Goal: Use online tool/utility

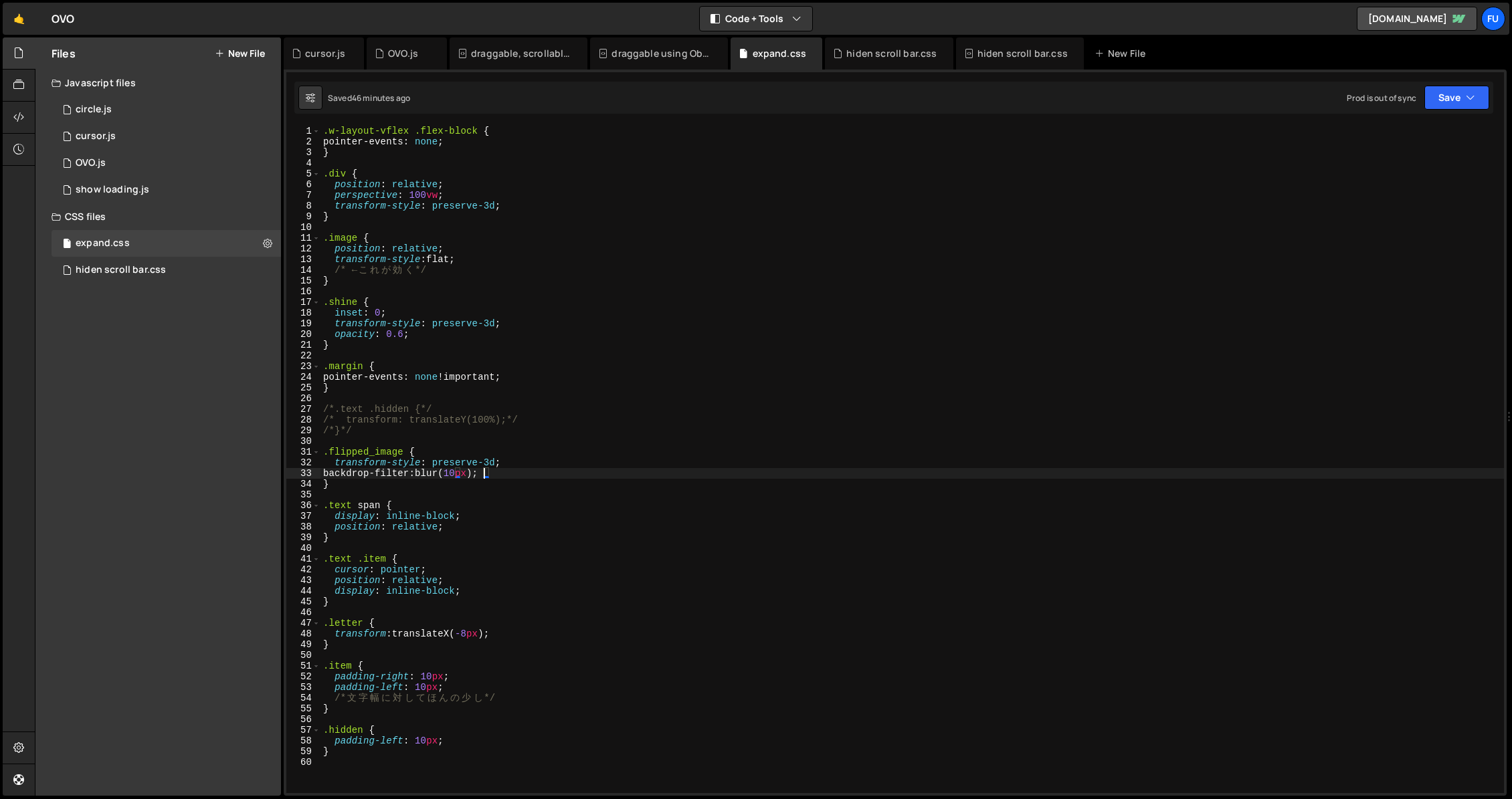
click at [552, 440] on div ".w-layout-vflex .flex-block { pointer-events : none ; } .div { position : relat…" at bounding box center [913, 470] width 1184 height 689
click at [237, 150] on div "1 OVO.js 0" at bounding box center [169, 163] width 234 height 27
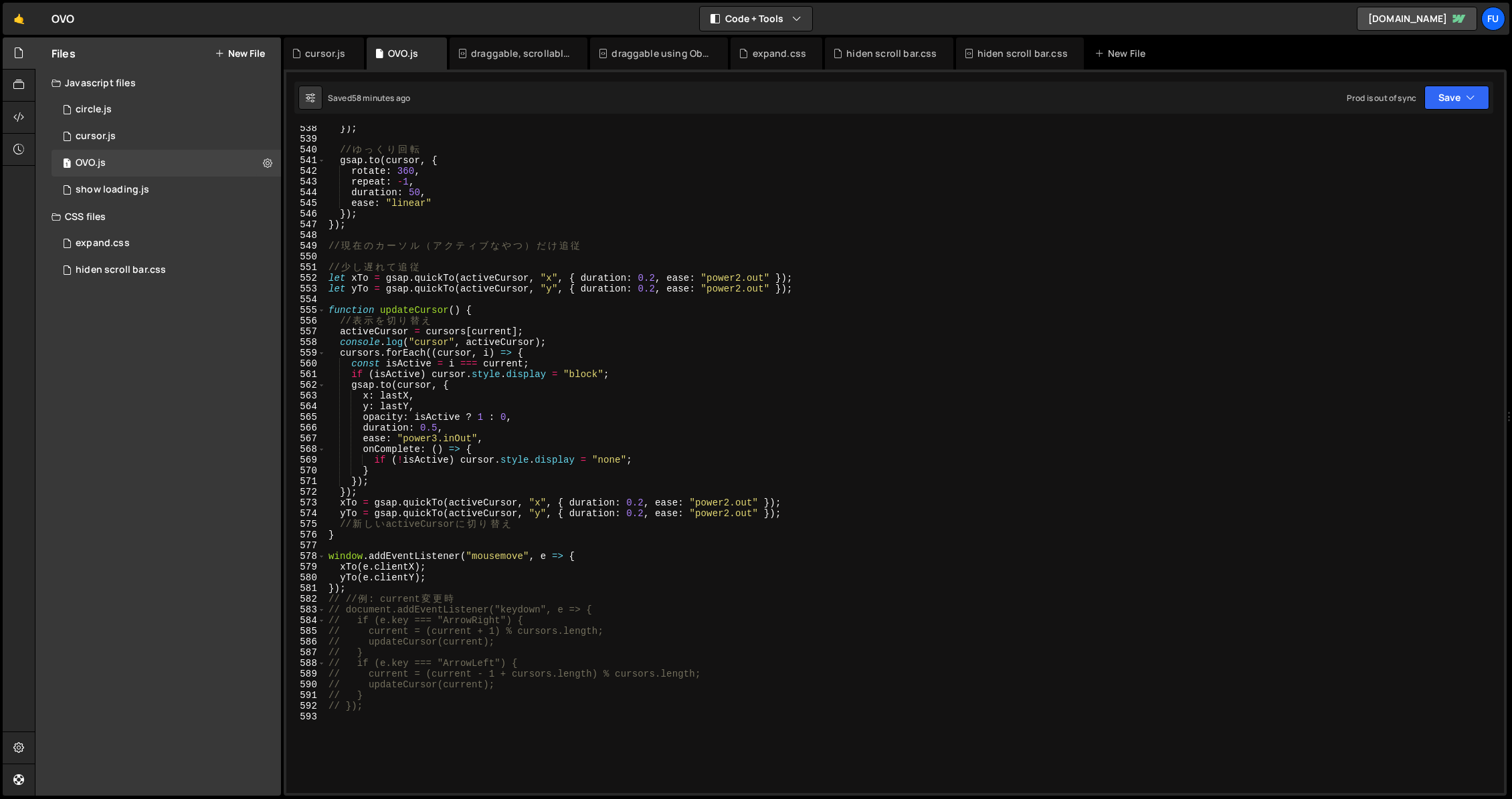
scroll to position [0, 1]
drag, startPoint x: 396, startPoint y: 705, endPoint x: 436, endPoint y: 706, distance: 40.0
click at [436, 706] on div "}) ; // ゆ っ く り 回 転 gsap . to ( cursor , { rotate : 360 , repeat : - 1 , durati…" at bounding box center [912, 467] width 1173 height 689
click at [579, 620] on div "}) ; // ゆ っ く り 回 転 gsap . to ( cursor , { rotate : 360 , repeat : - 1 , durati…" at bounding box center [912, 467] width 1173 height 689
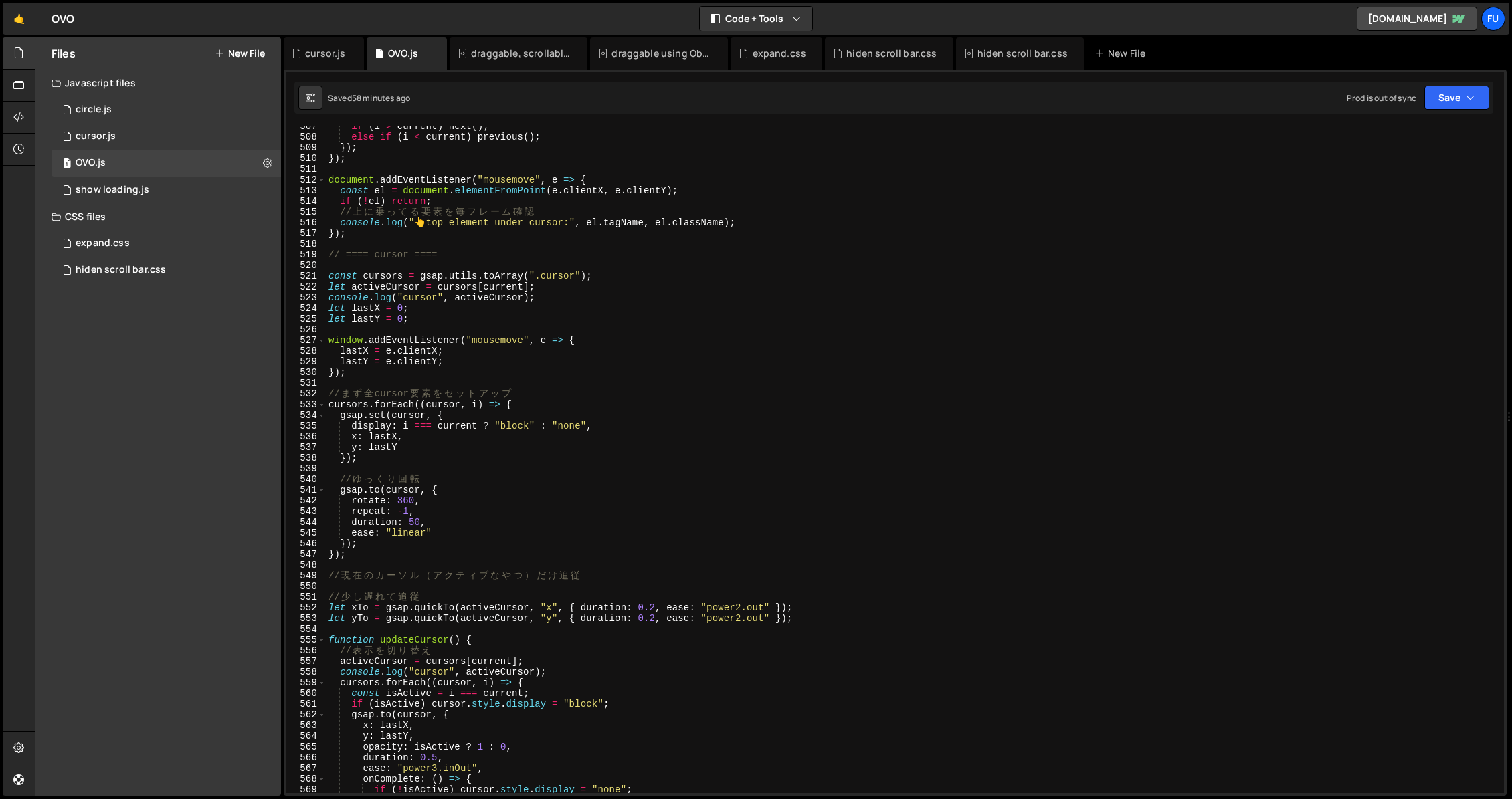
scroll to position [5910, 0]
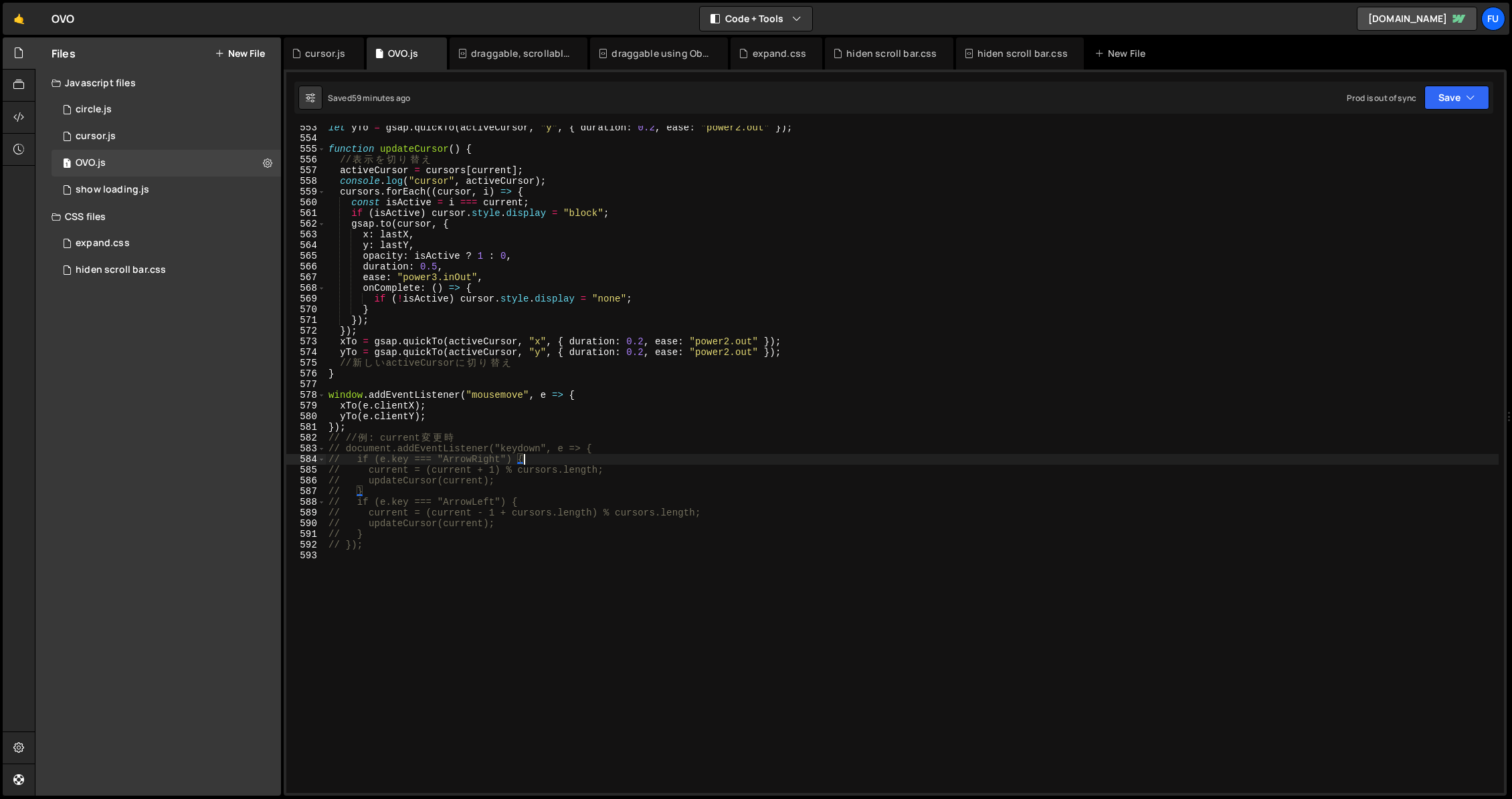
click at [402, 544] on div "let yTo = gsap . quickTo ( activeCursor , "y" , { duration : 0.2 , ease : "powe…" at bounding box center [912, 467] width 1173 height 689
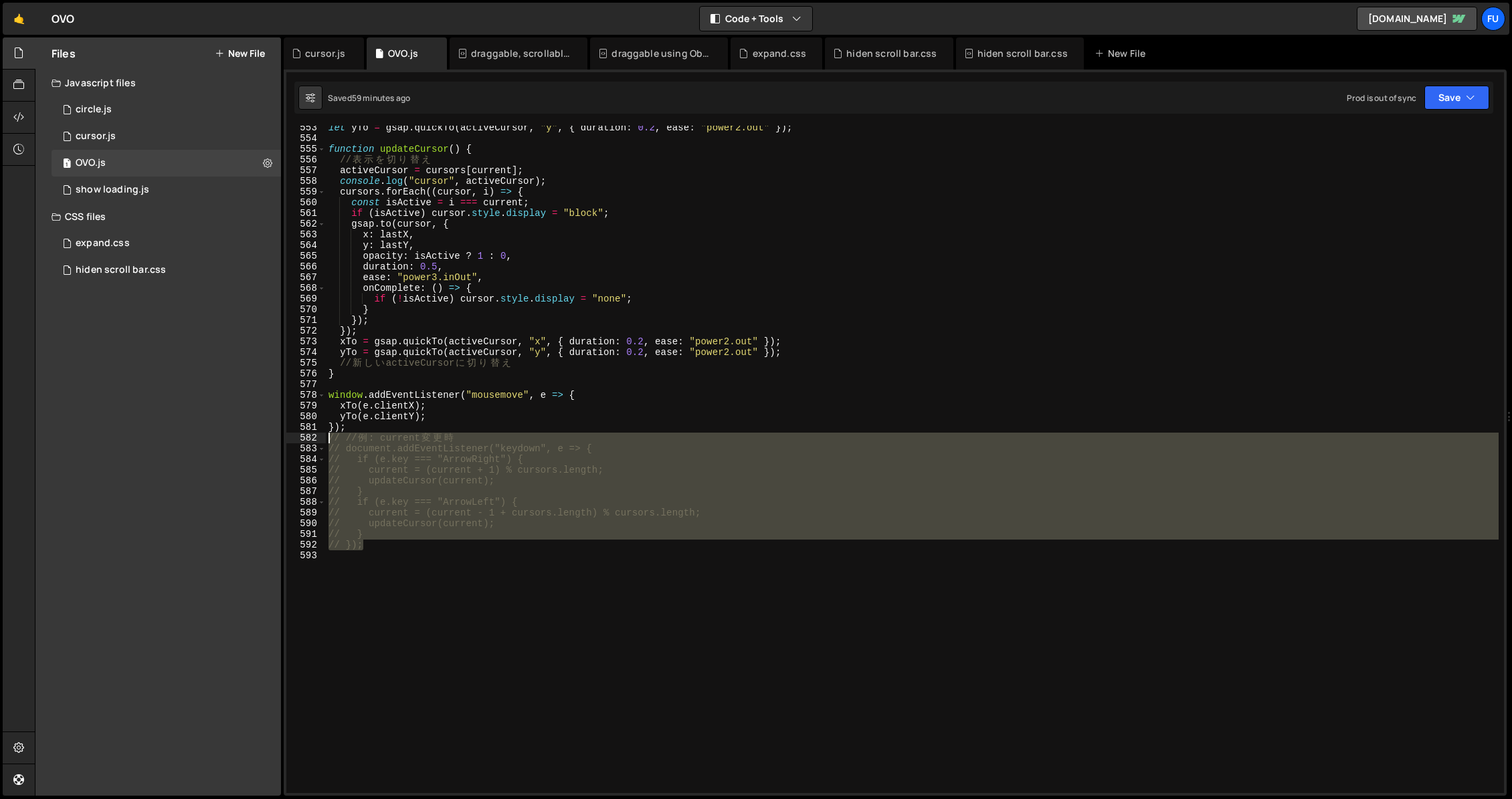
drag, startPoint x: 435, startPoint y: 544, endPoint x: 316, endPoint y: 441, distance: 157.4
click at [316, 441] on div "// }); 553 554 555 556 557 558 559 560 561 562 563 564 565 566 567 568 569 570 …" at bounding box center [896, 459] width 1218 height 667
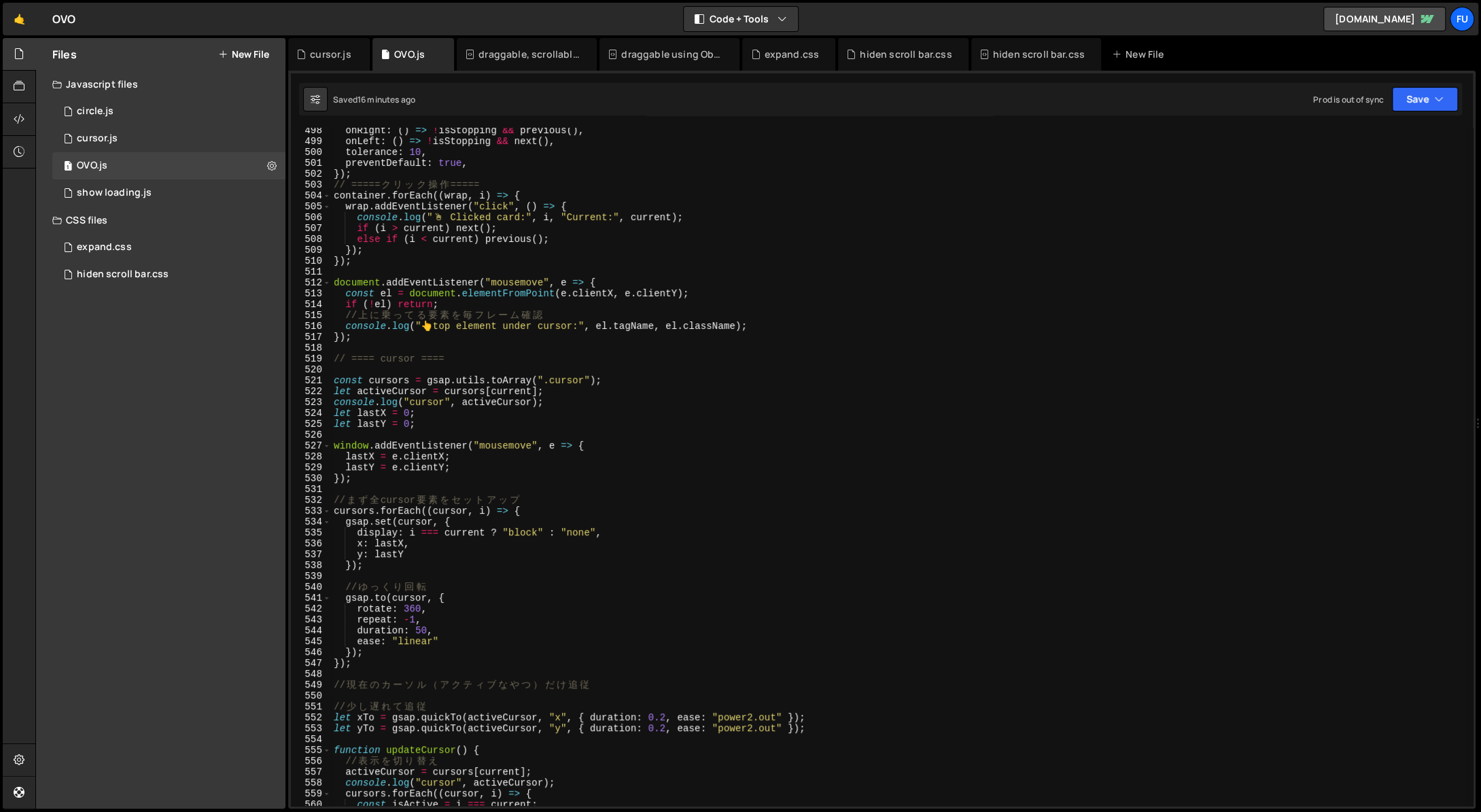
scroll to position [5408, 0]
click at [1096, 422] on div "onRight : ( ) => ! isStopping && previous ( ) , onLeft : ( ) => ! isStopping &&…" at bounding box center [899, 475] width 1136 height 700
type textarea "let lastY = 0;"
